Goal: Check status: Check status

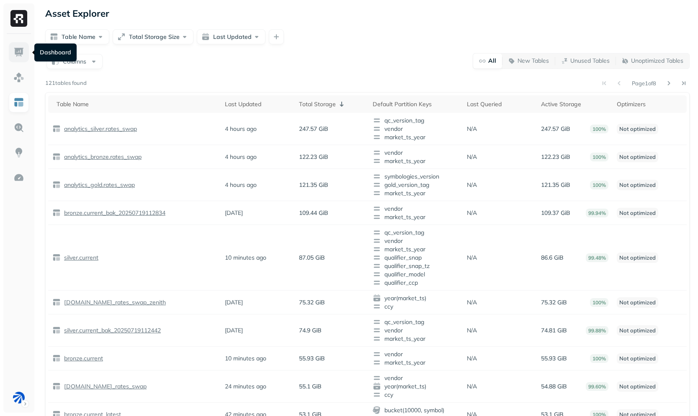
click at [18, 53] on img at bounding box center [18, 52] width 11 height 11
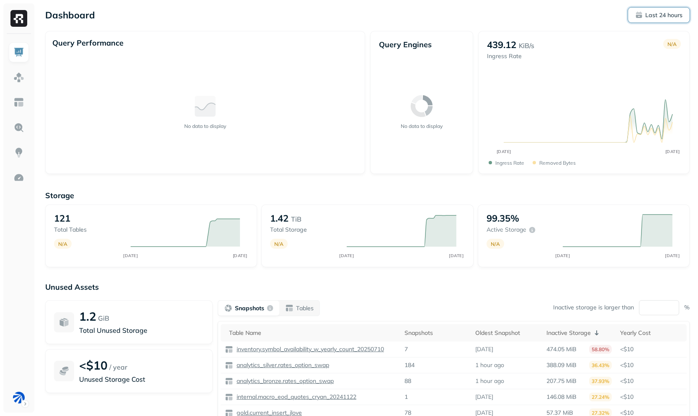
click at [647, 14] on p "Last 24 hours" at bounding box center [663, 15] width 37 height 8
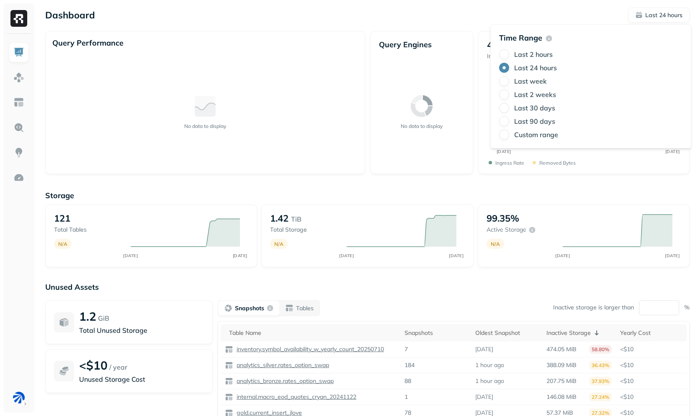
click at [546, 54] on label "Last 2 hours" at bounding box center [533, 54] width 38 height 8
click at [509, 54] on button "Last 2 hours" at bounding box center [504, 54] width 10 height 10
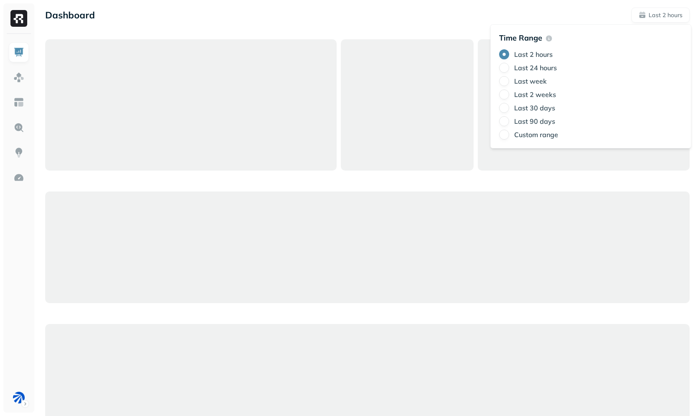
click at [575, 15] on div "Dashboard Last 2 hours" at bounding box center [367, 15] width 644 height 15
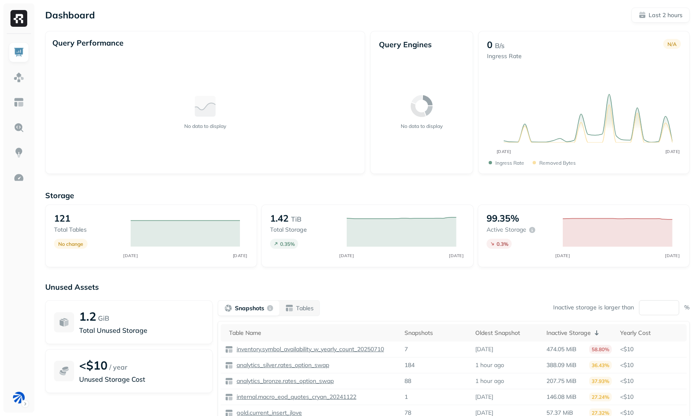
scroll to position [49, 0]
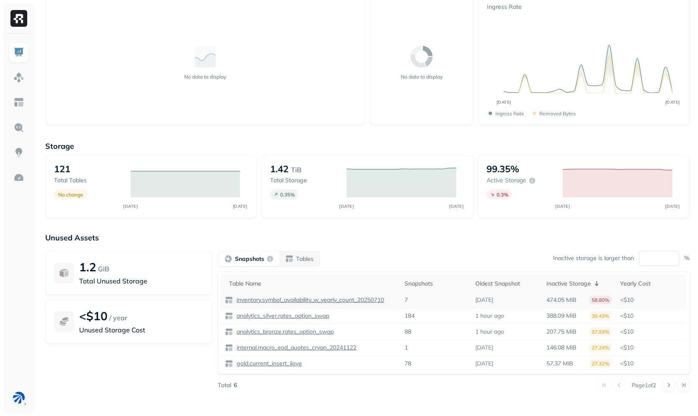
click at [371, 299] on p "inventory.symbol_availability_w_yearly_count_20250710" at bounding box center [309, 300] width 149 height 8
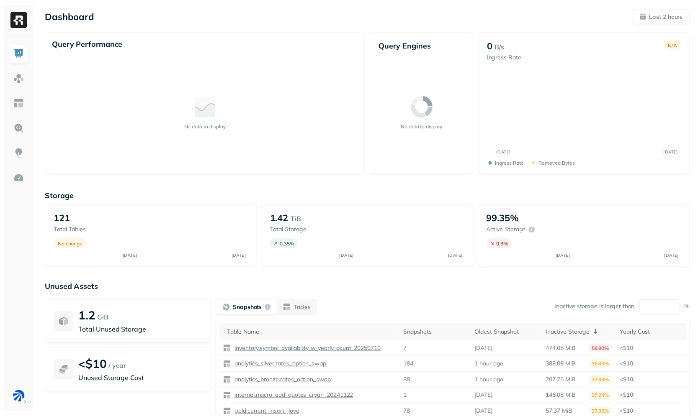
scroll to position [49, 0]
